Goal: Transaction & Acquisition: Download file/media

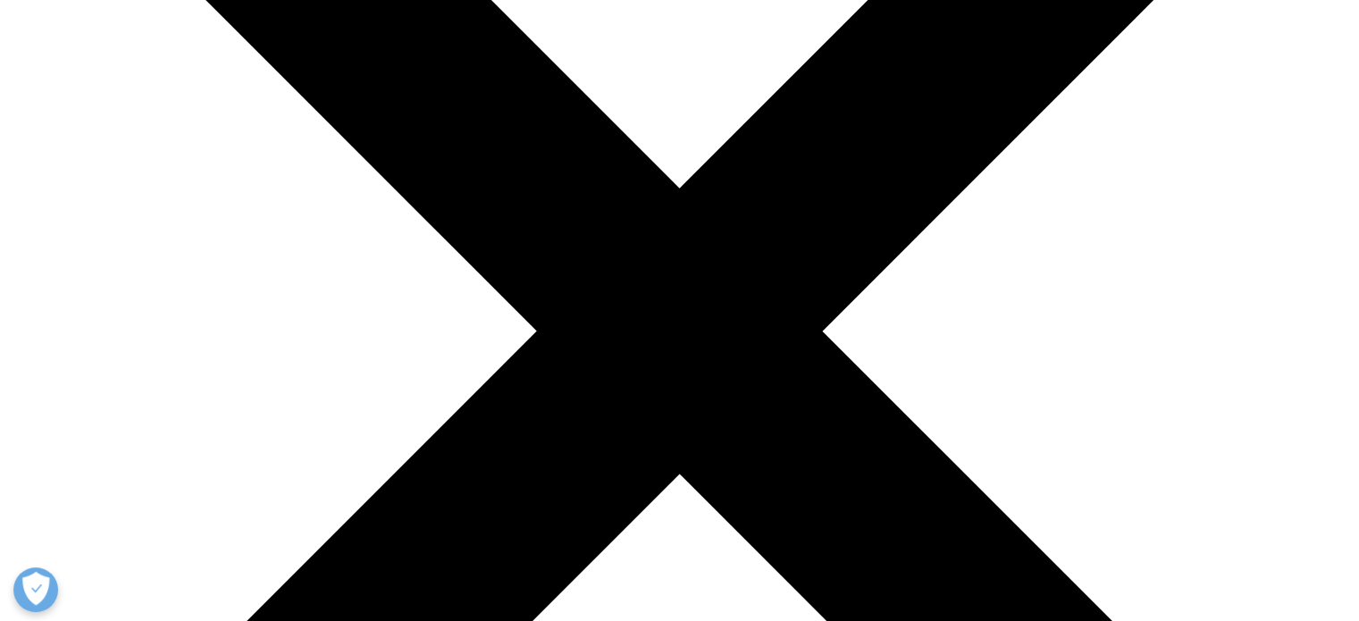
scroll to position [368, 0]
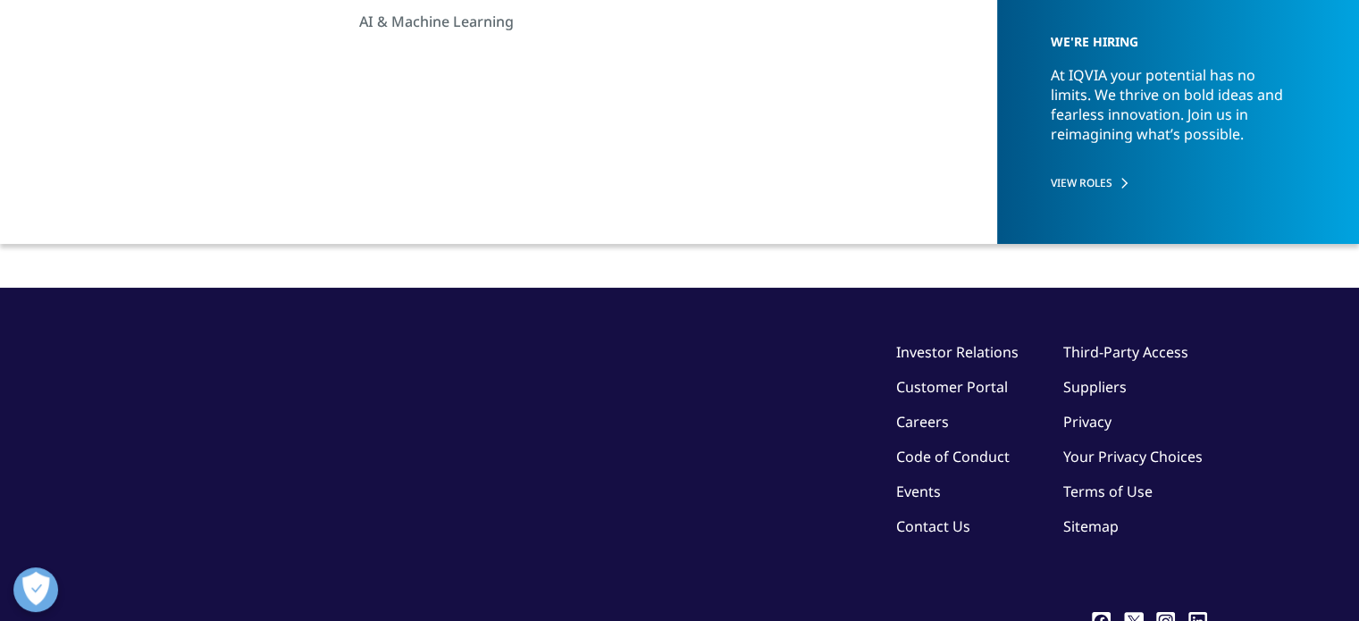
click at [809, 206] on input "I Accept" at bounding box center [680, 191] width 699 height 42
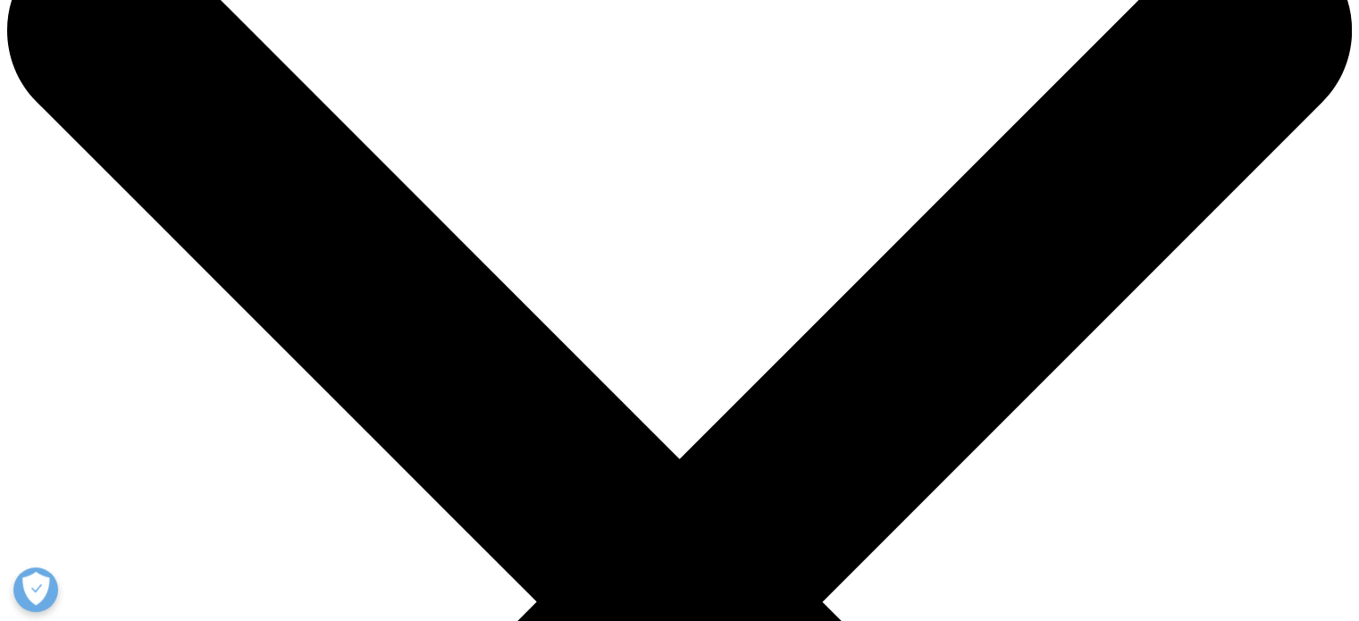
scroll to position [103, 0]
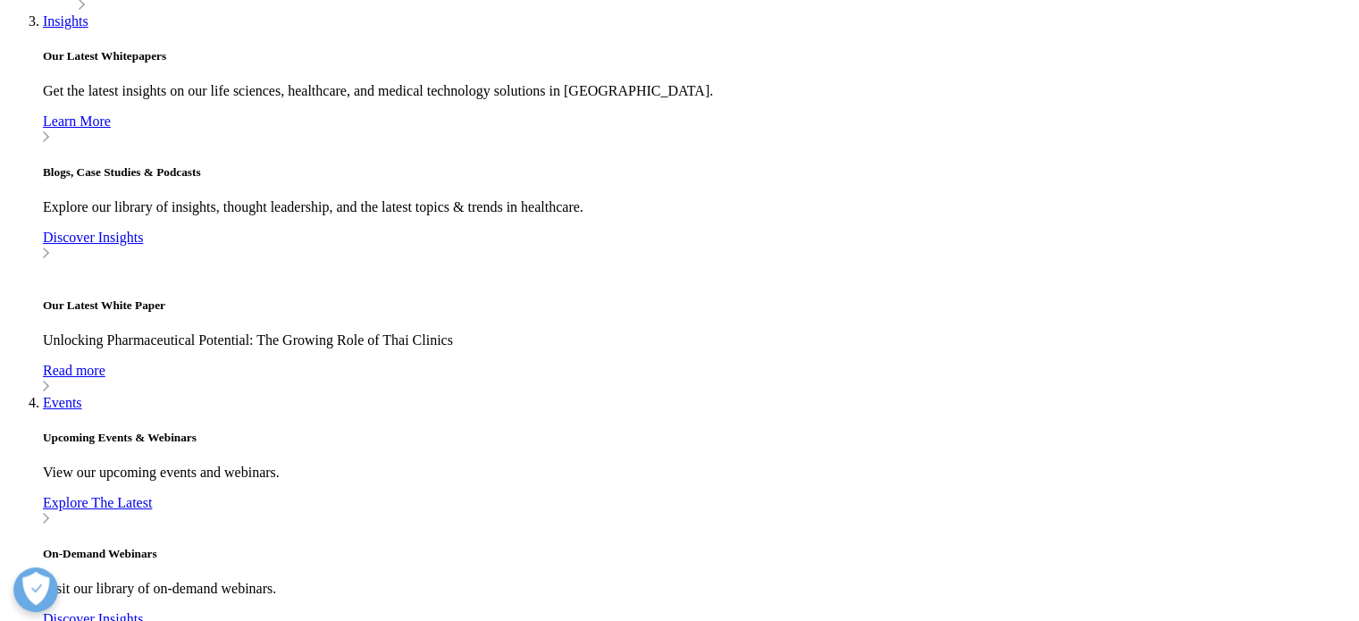
scroll to position [691, 1054]
type input "Sui"
type input "Lim"
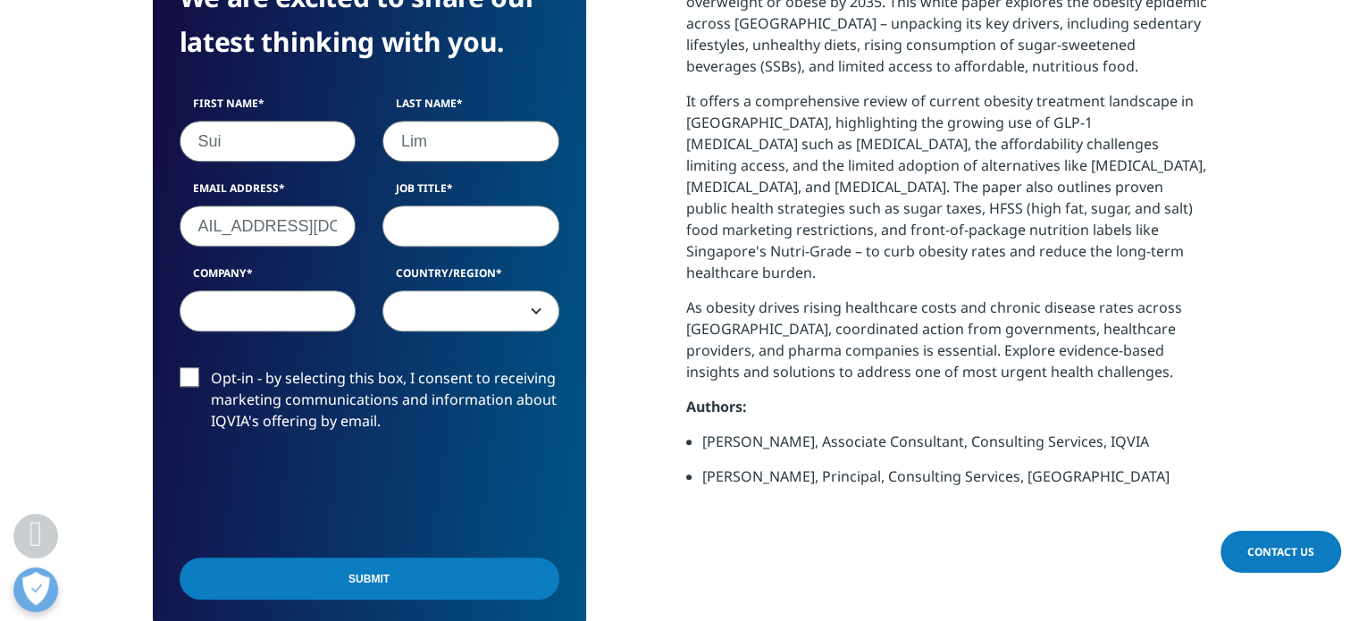
type input "[EMAIL_ADDRESS][DOMAIN_NAME]"
type input "MS"
type input "Organon"
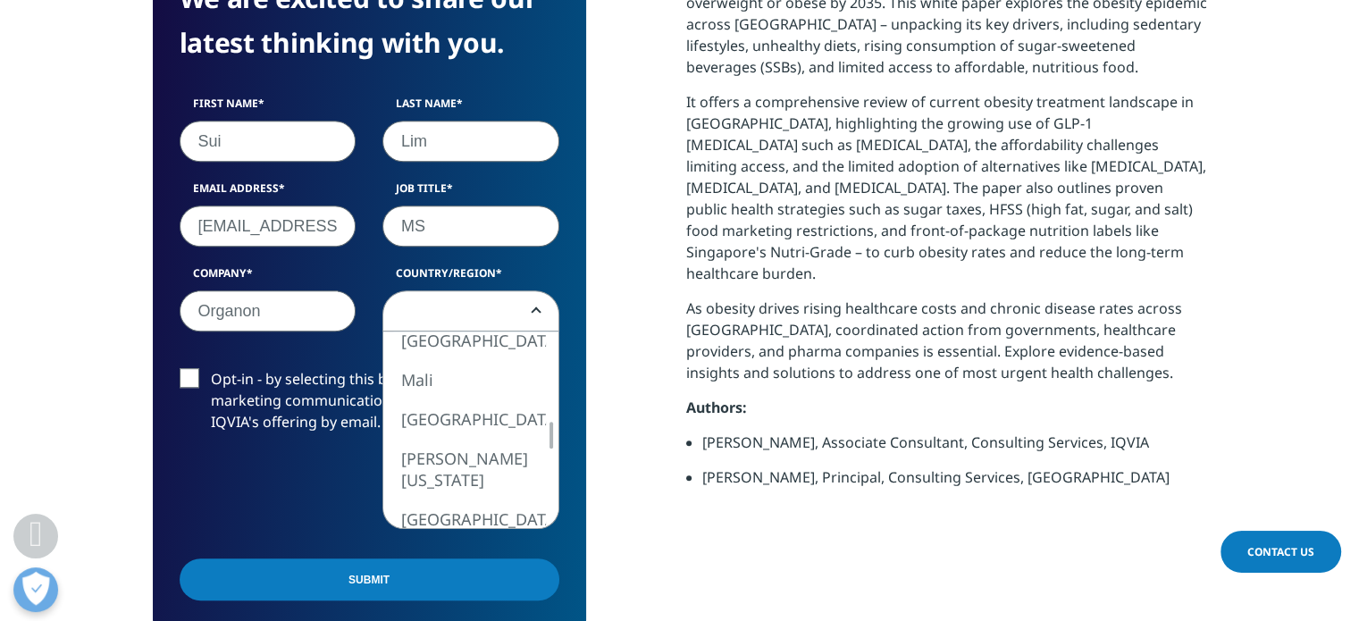
select select "[GEOGRAPHIC_DATA]"
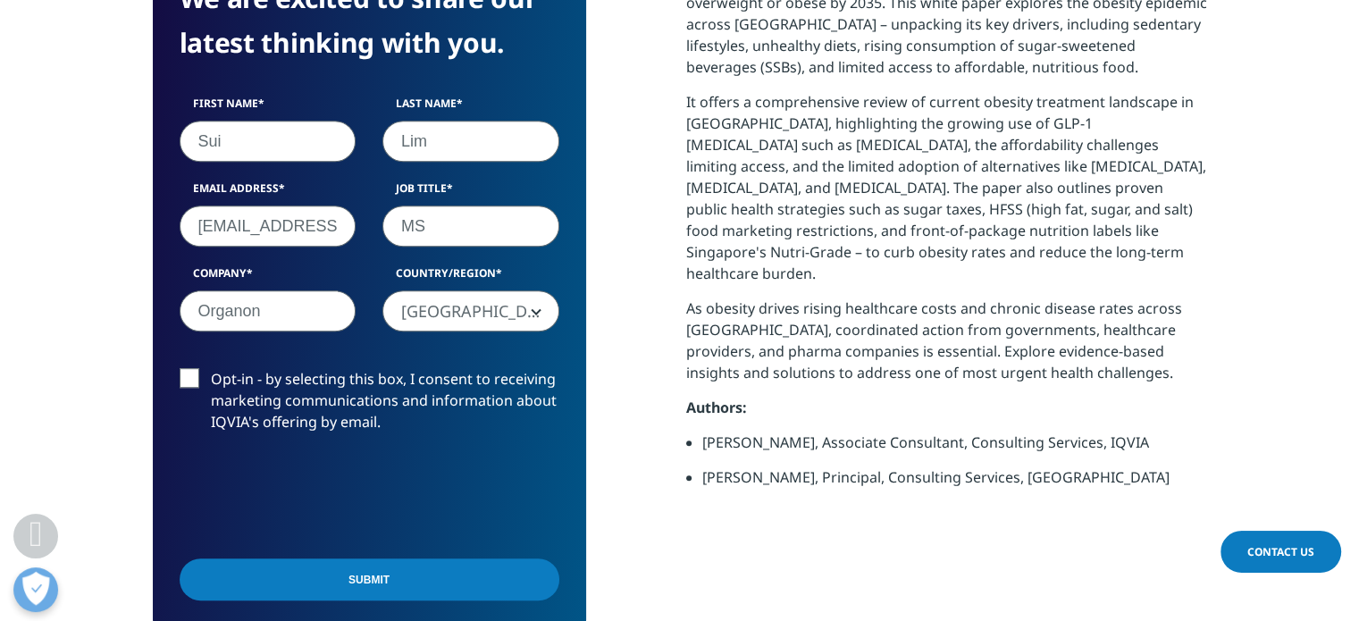
click at [243, 565] on input "Submit" at bounding box center [370, 579] width 380 height 42
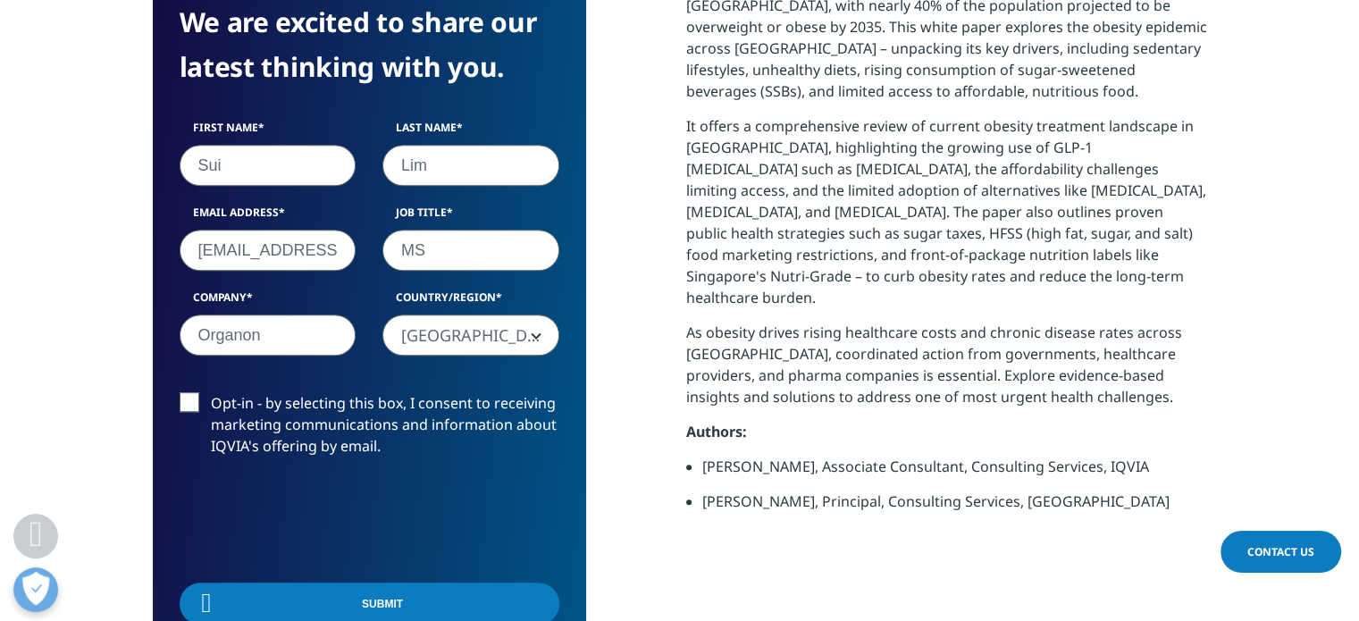
scroll to position [9, 9]
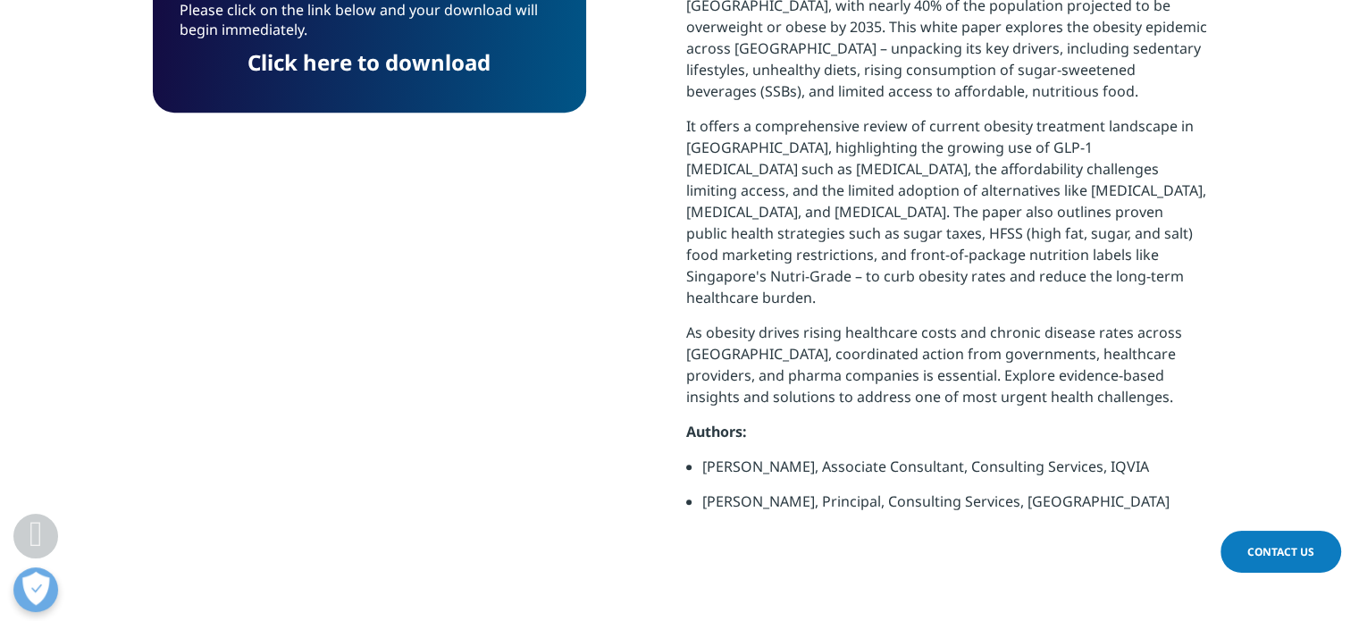
click at [467, 66] on link "Click here to download" at bounding box center [369, 61] width 243 height 29
